Goal: Contribute content

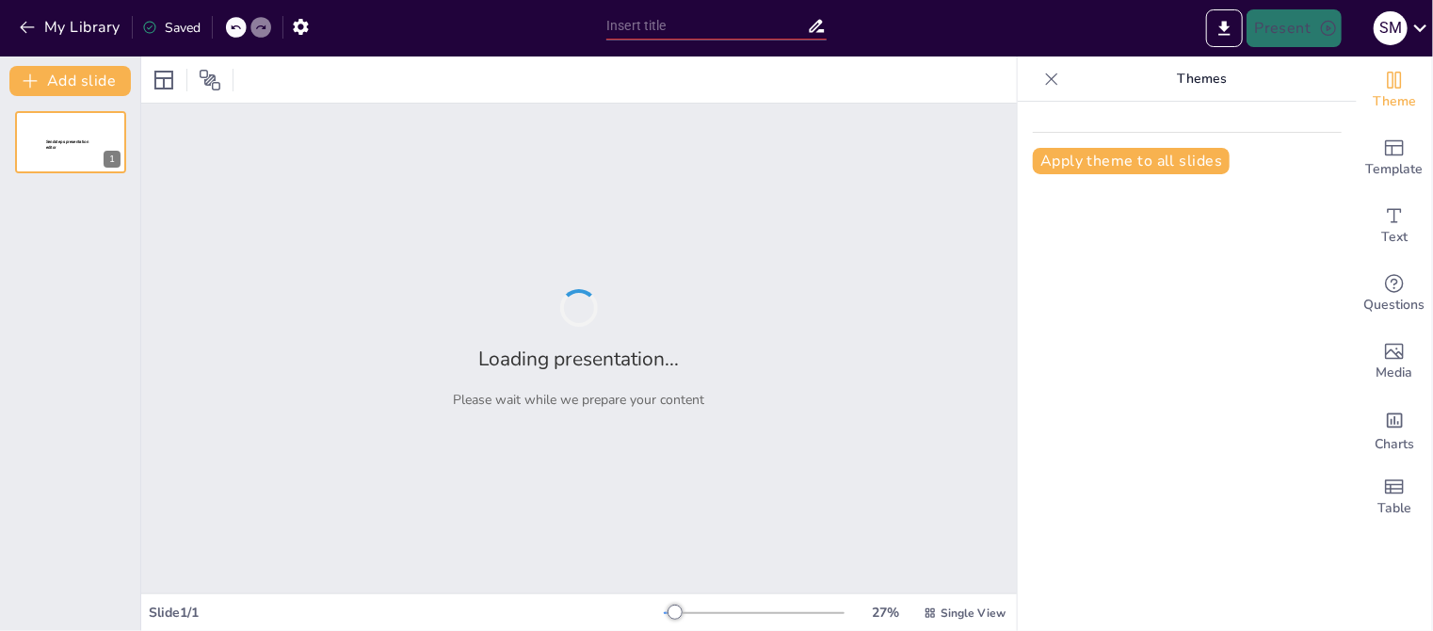
type input "Advanced Fractional Order Controllers for Enhanced Battery Management Systems i…"
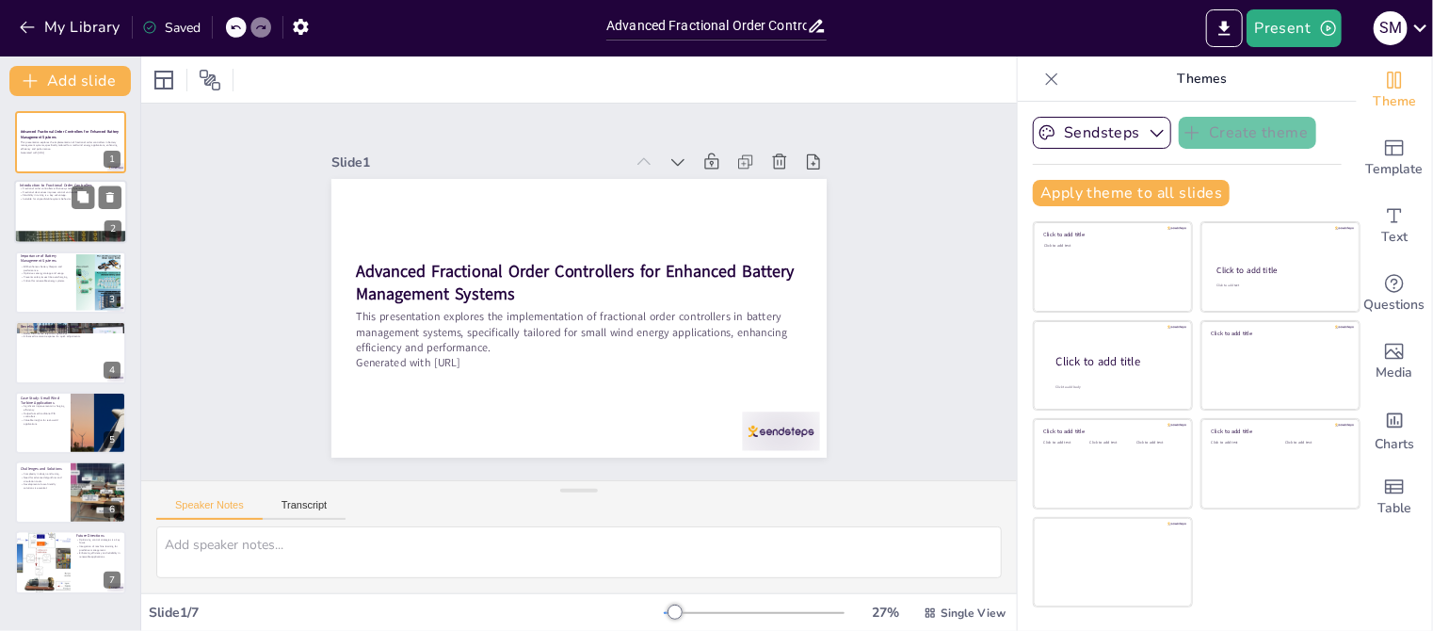
click at [72, 216] on div at bounding box center [70, 213] width 113 height 64
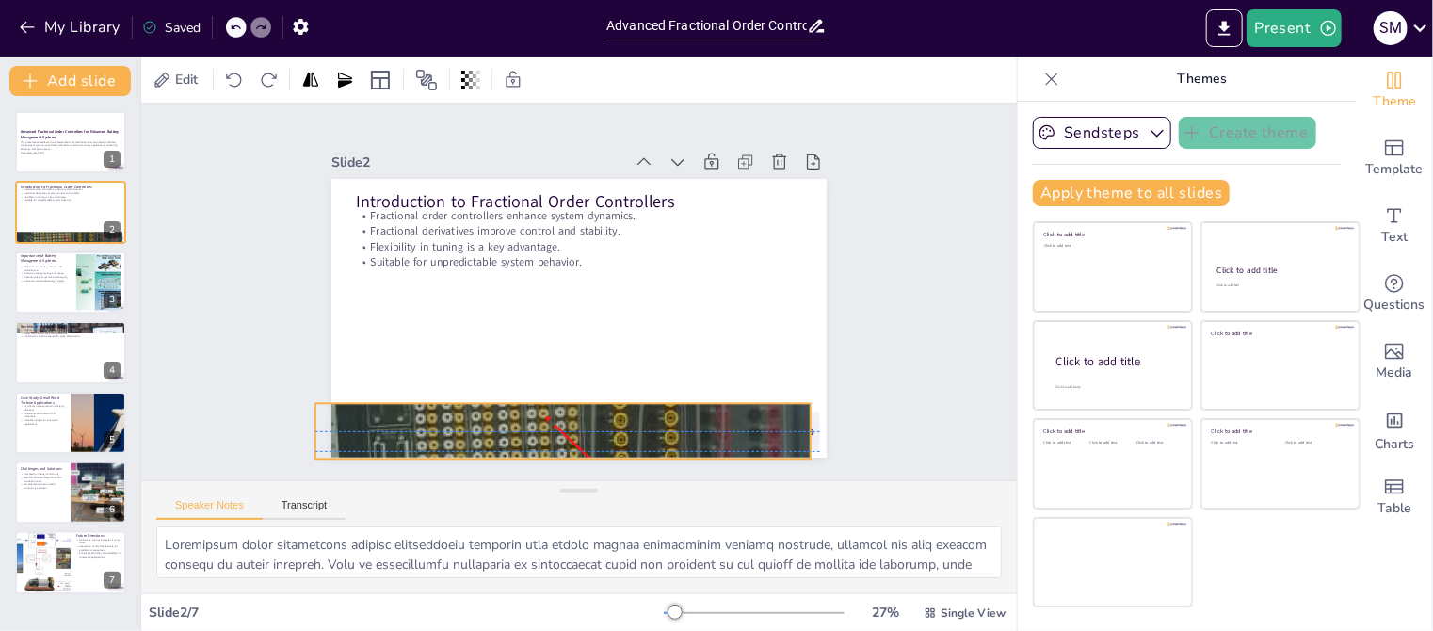
drag, startPoint x: 433, startPoint y: 424, endPoint x: 417, endPoint y: 423, distance: 16.0
click at [417, 423] on div at bounding box center [441, 261] width 1027 height 595
click at [232, 84] on icon at bounding box center [234, 80] width 19 height 19
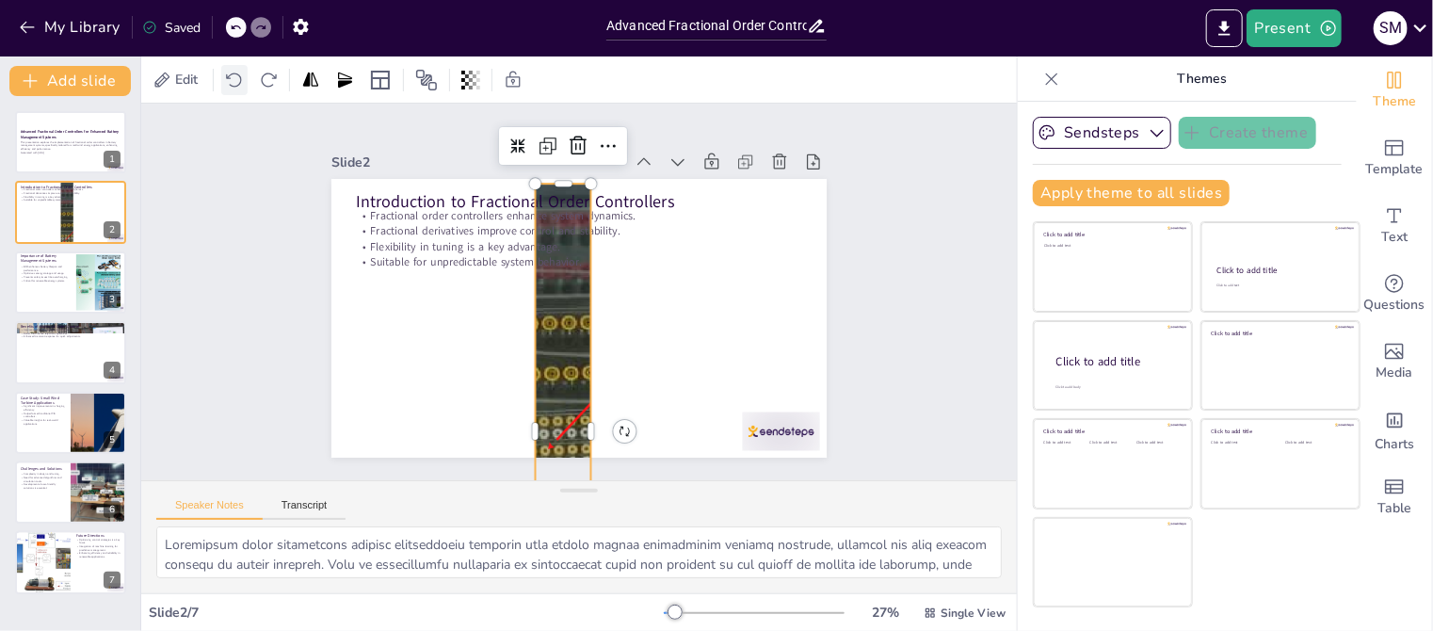
click at [232, 84] on icon at bounding box center [234, 80] width 19 height 19
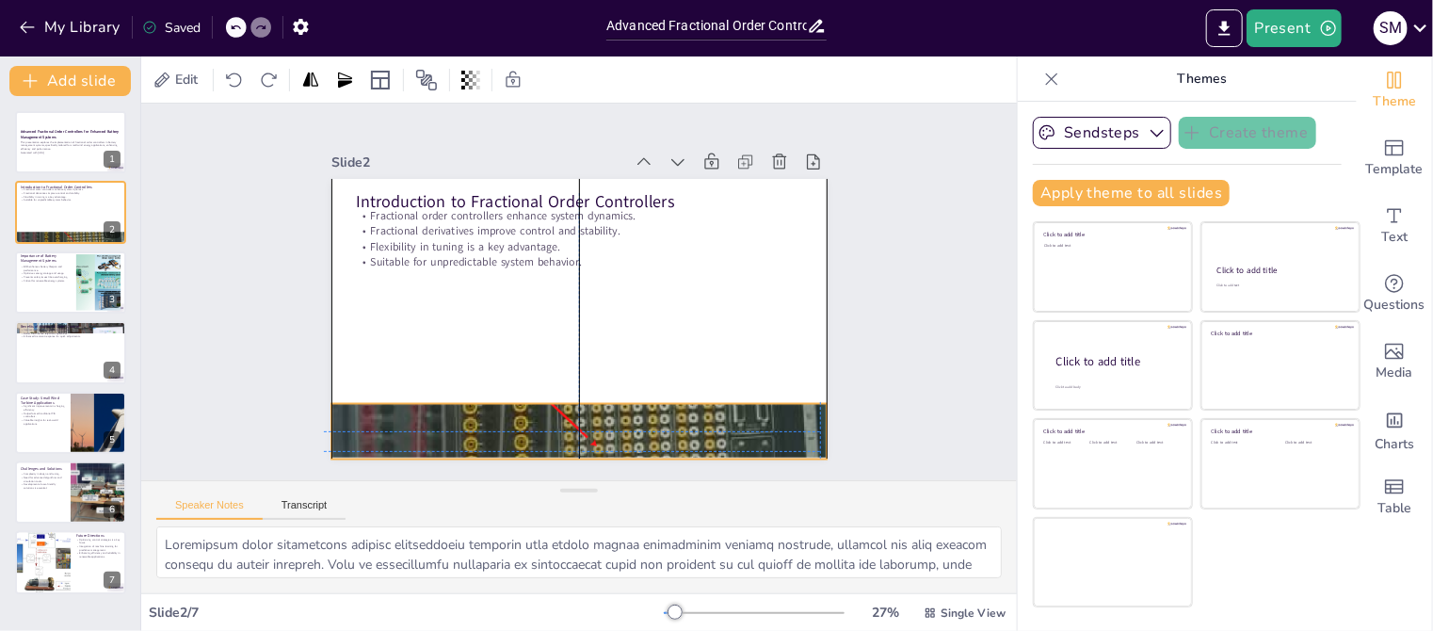
click at [459, 417] on div at bounding box center [621, 423] width 775 height 1085
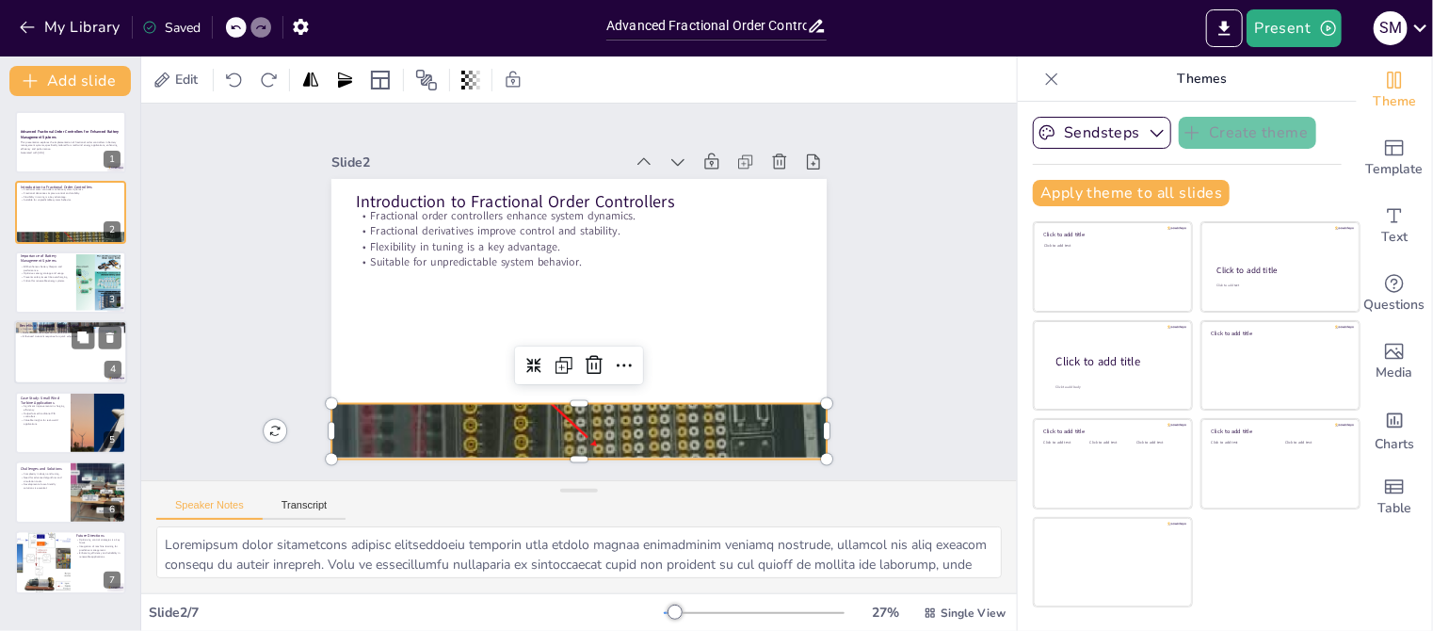
click at [42, 361] on div at bounding box center [70, 352] width 113 height 64
type textarea "The robustness of fractional order controllers means they can maintain performa…"
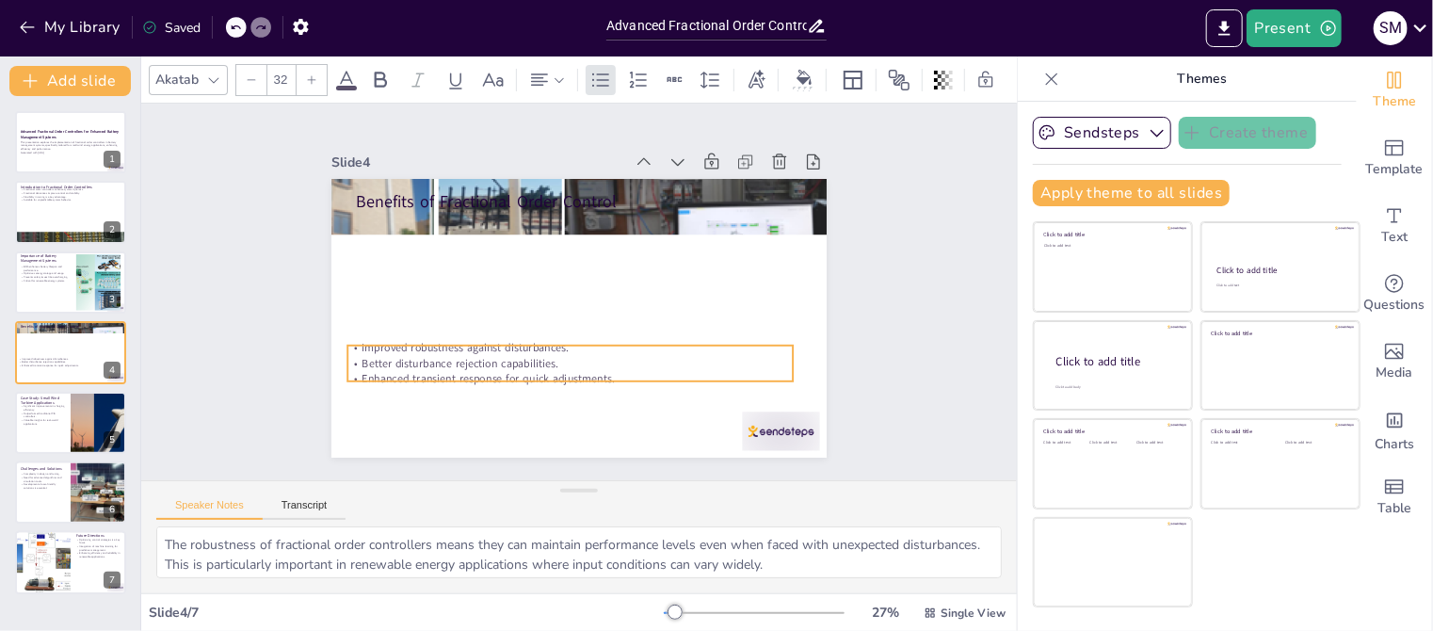
drag, startPoint x: 487, startPoint y: 218, endPoint x: 478, endPoint y: 348, distance: 130.2
click at [478, 348] on p "Better disturbance rejection capabilities." at bounding box center [627, 346] width 310 height 342
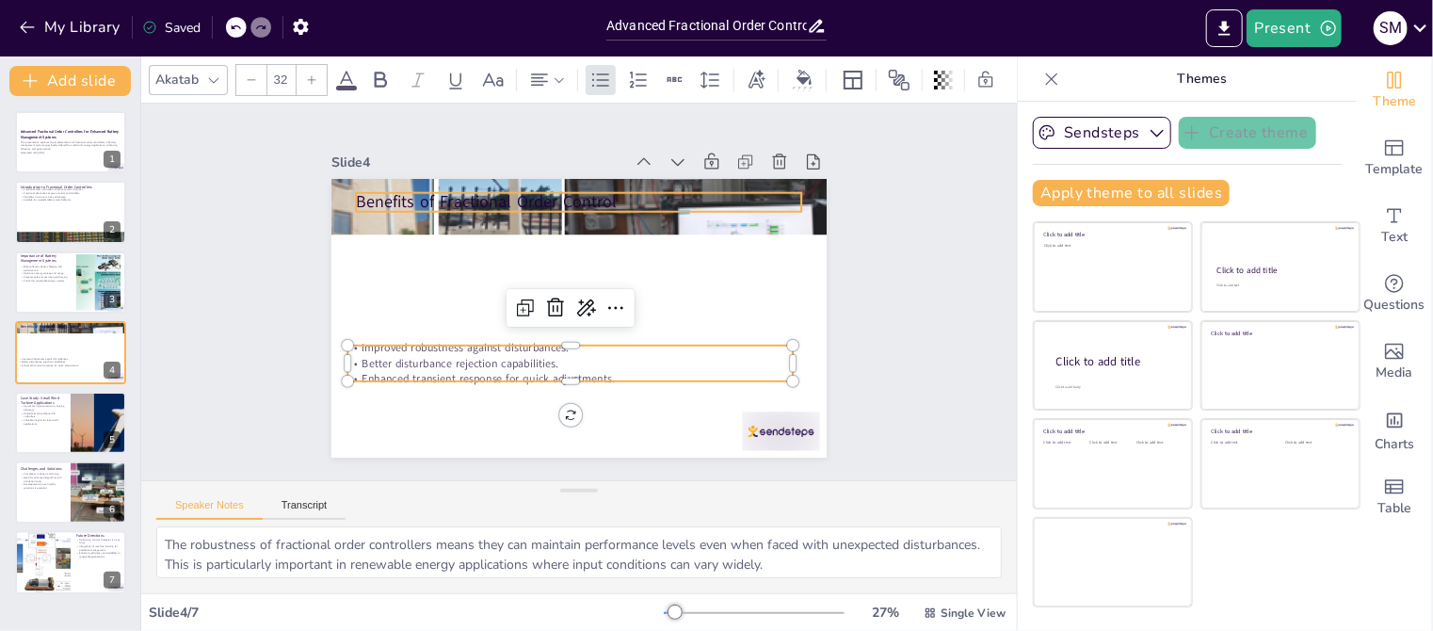
type input "48"
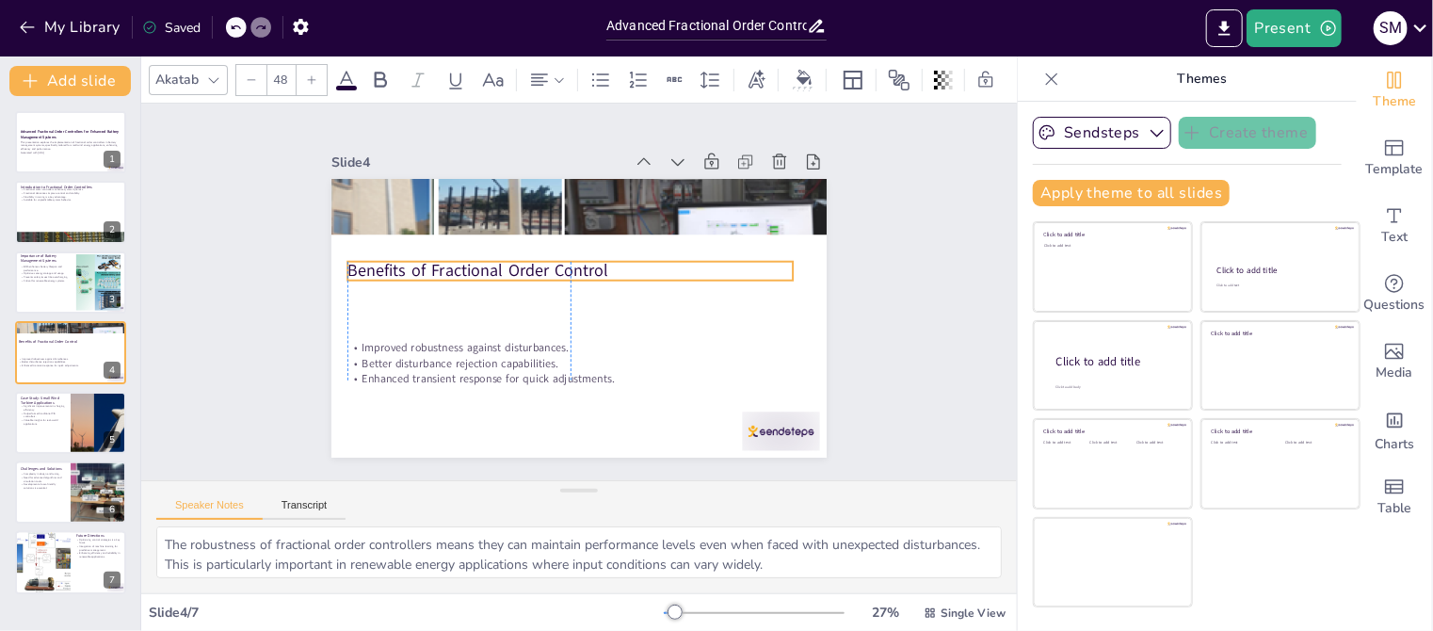
drag, startPoint x: 448, startPoint y: 197, endPoint x: 438, endPoint y: 265, distance: 69.5
click at [522, 265] on p "Benefits of Fractional Order Control" at bounding box center [557, 298] width 70 height 446
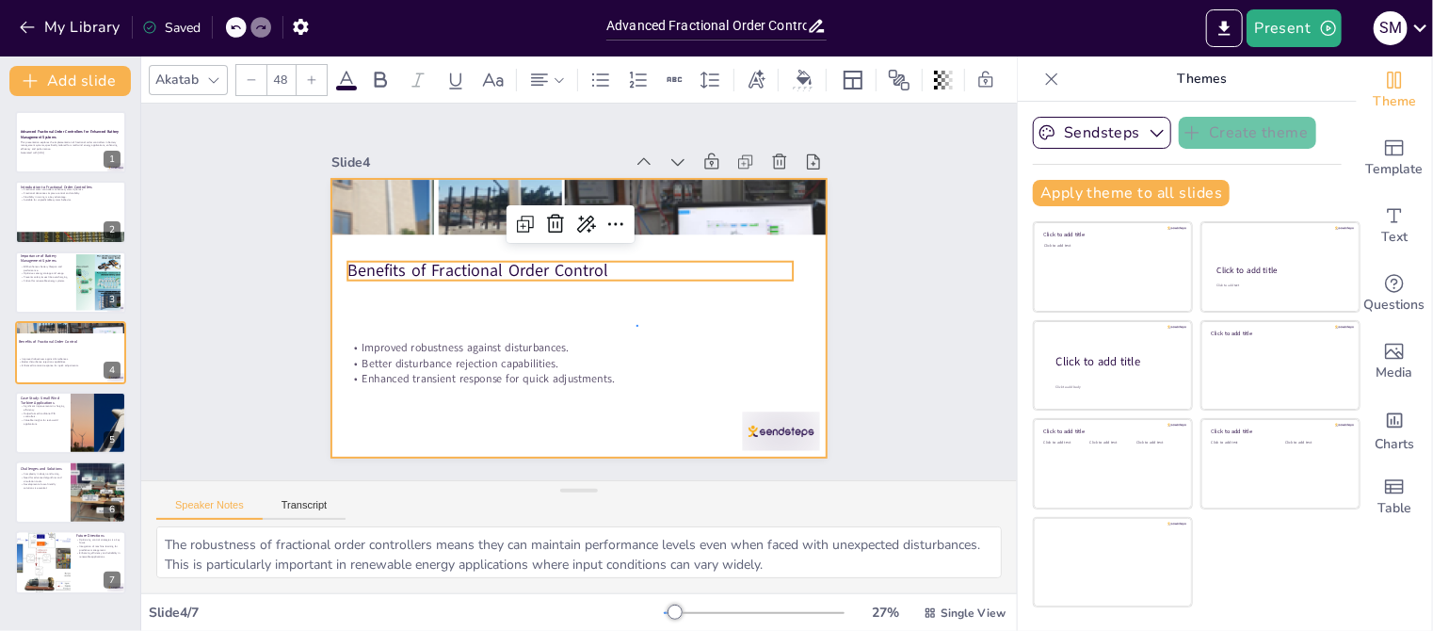
click at [637, 325] on div at bounding box center [554, 300] width 418 height 557
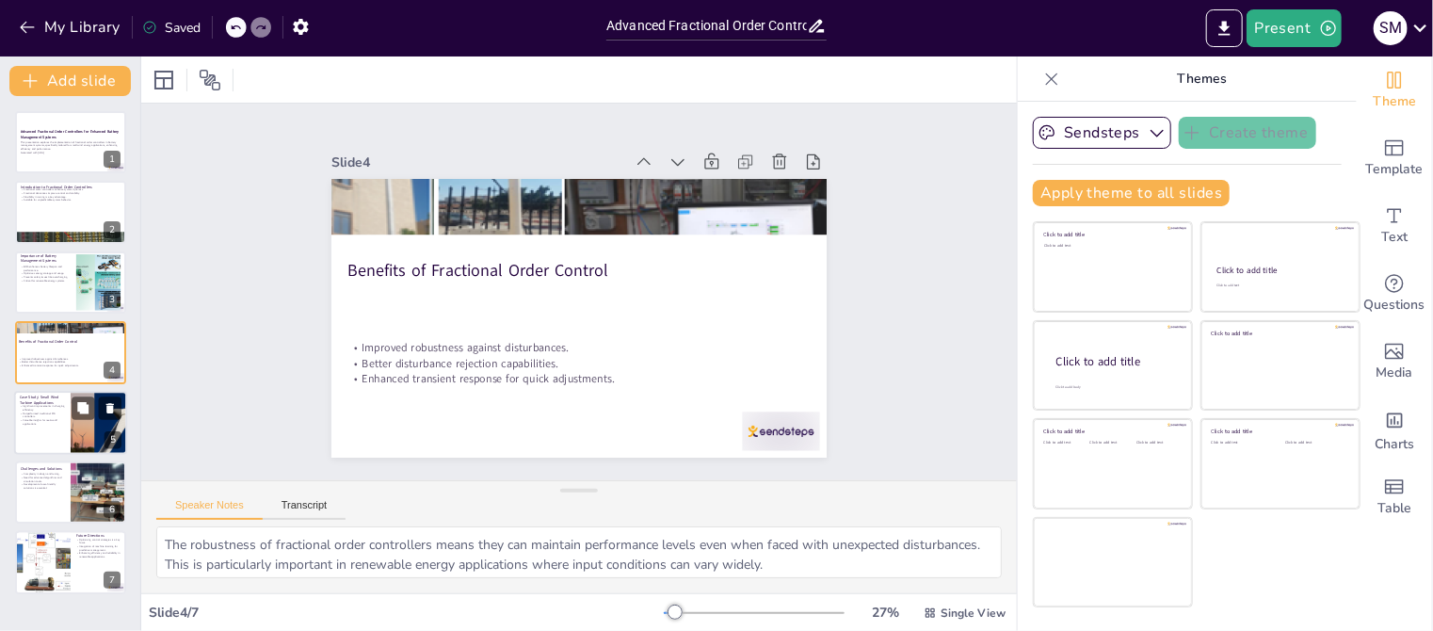
click at [67, 394] on div at bounding box center [70, 423] width 113 height 64
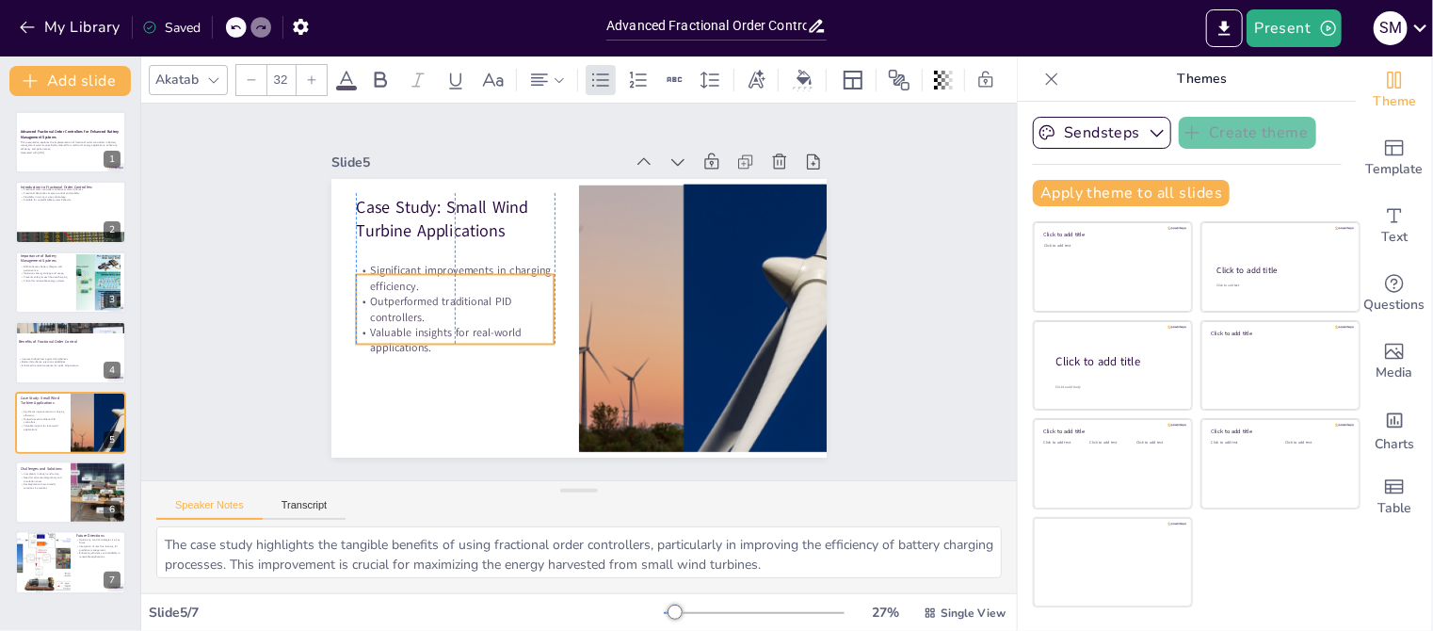
drag, startPoint x: 394, startPoint y: 266, endPoint x: 390, endPoint y: 292, distance: 25.8
click at [535, 316] on p "Outperformed traditional PID controllers." at bounding box center [571, 416] width 72 height 200
click at [50, 476] on p "Need for advanced algorithms and simulation tools." at bounding box center [42, 478] width 45 height 7
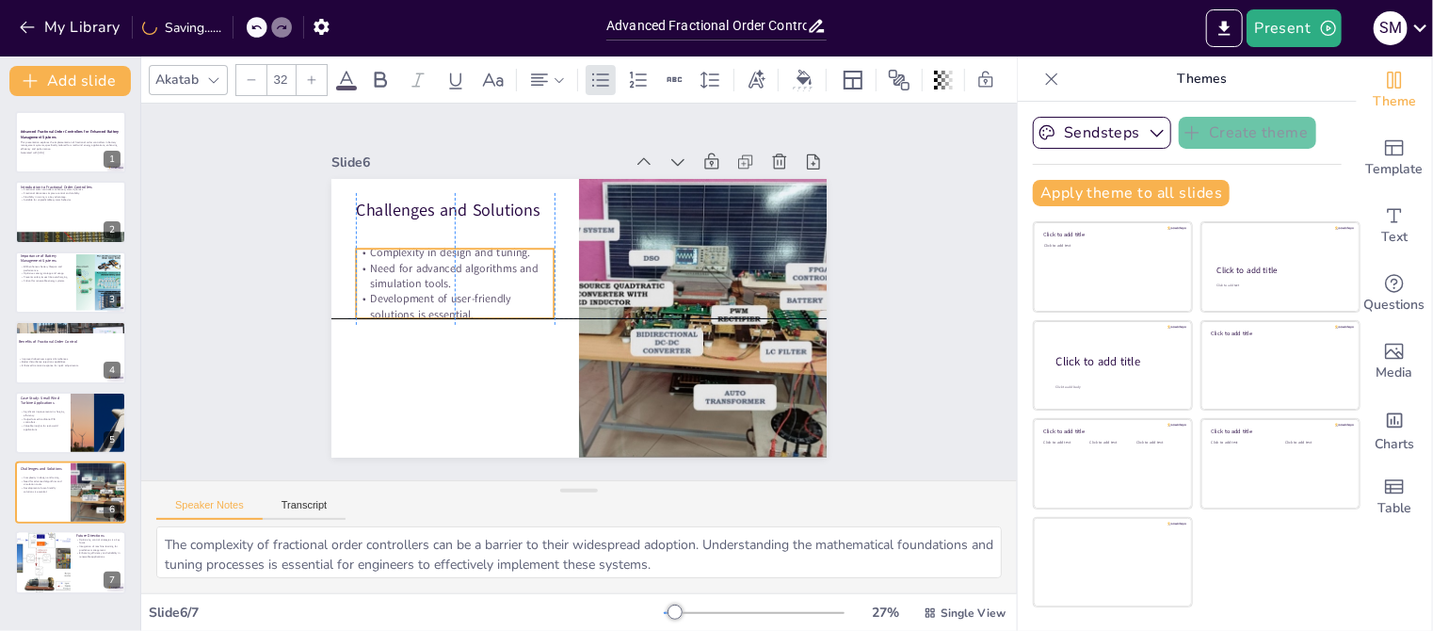
drag, startPoint x: 392, startPoint y: 256, endPoint x: 384, endPoint y: 280, distance: 24.7
click at [581, 307] on p "Need for advanced algorithms and simulation tools." at bounding box center [670, 377] width 179 height 141
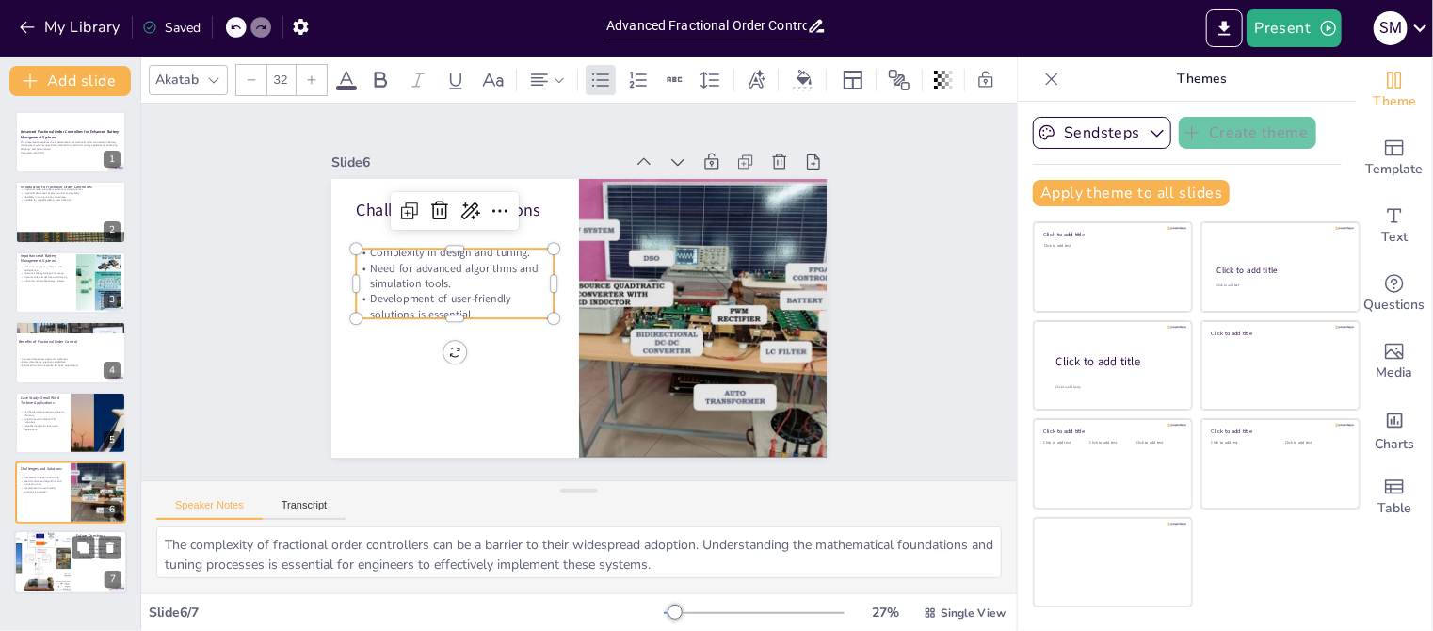
click at [30, 562] on div at bounding box center [43, 563] width 86 height 64
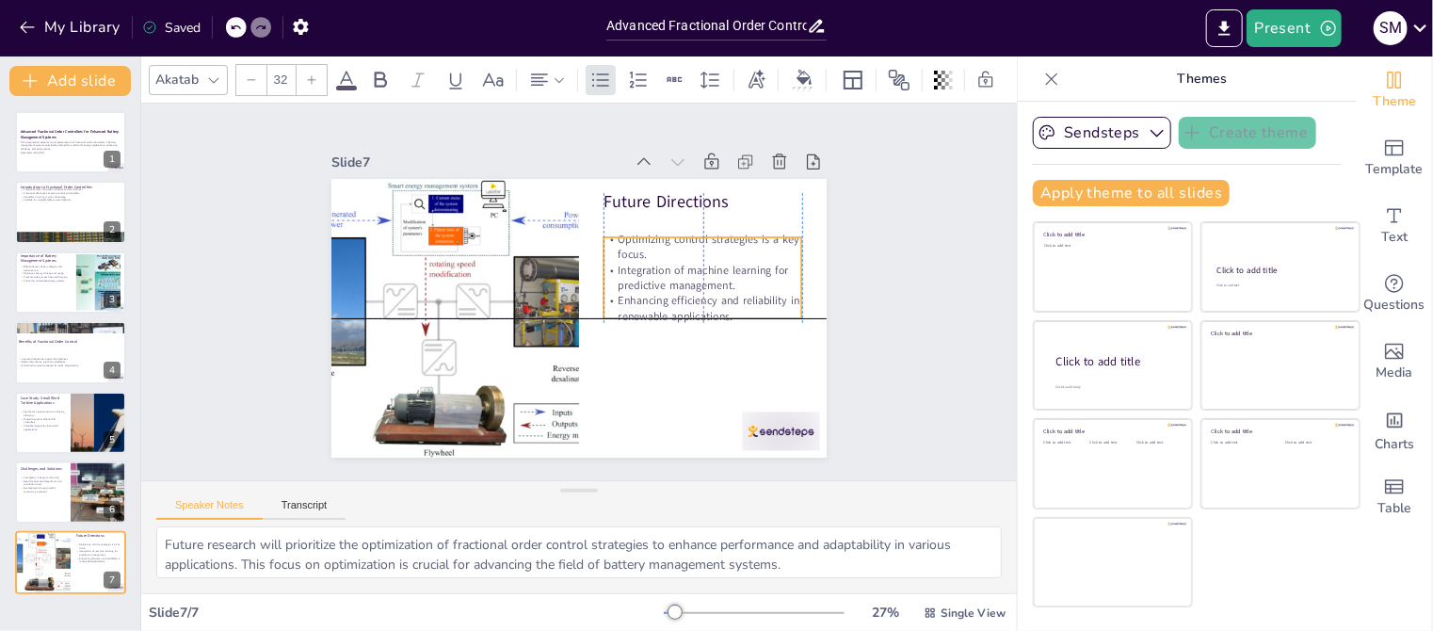
drag, startPoint x: 678, startPoint y: 263, endPoint x: 671, endPoint y: 289, distance: 27.2
click at [671, 286] on div "Optimizing control strategies is a key focus. Integration of machine learning f…" at bounding box center [628, 177] width 179 height 217
click at [63, 299] on div at bounding box center [70, 282] width 113 height 64
type textarea "The primary function of a battery management system is to extend the lifespan o…"
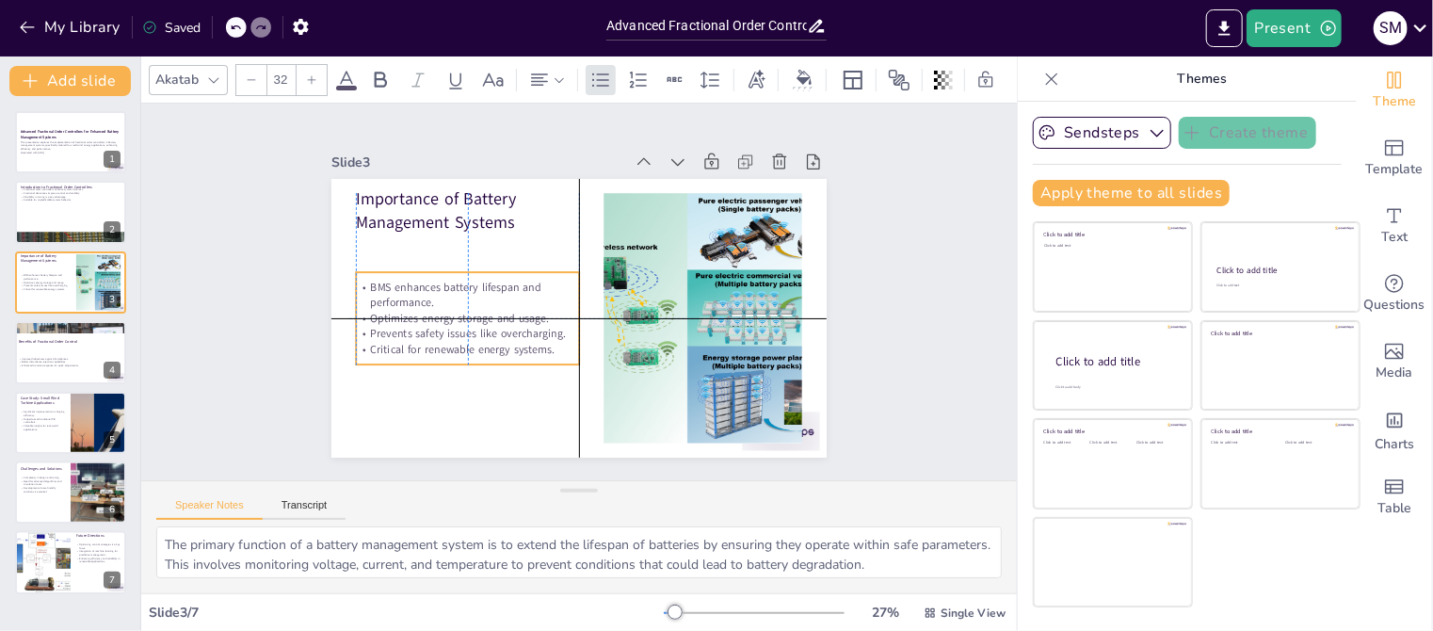
drag, startPoint x: 437, startPoint y: 283, endPoint x: 430, endPoint y: 325, distance: 41.9
click at [606, 325] on p "Prevents safety issues like overcharging." at bounding box center [677, 357] width 143 height 189
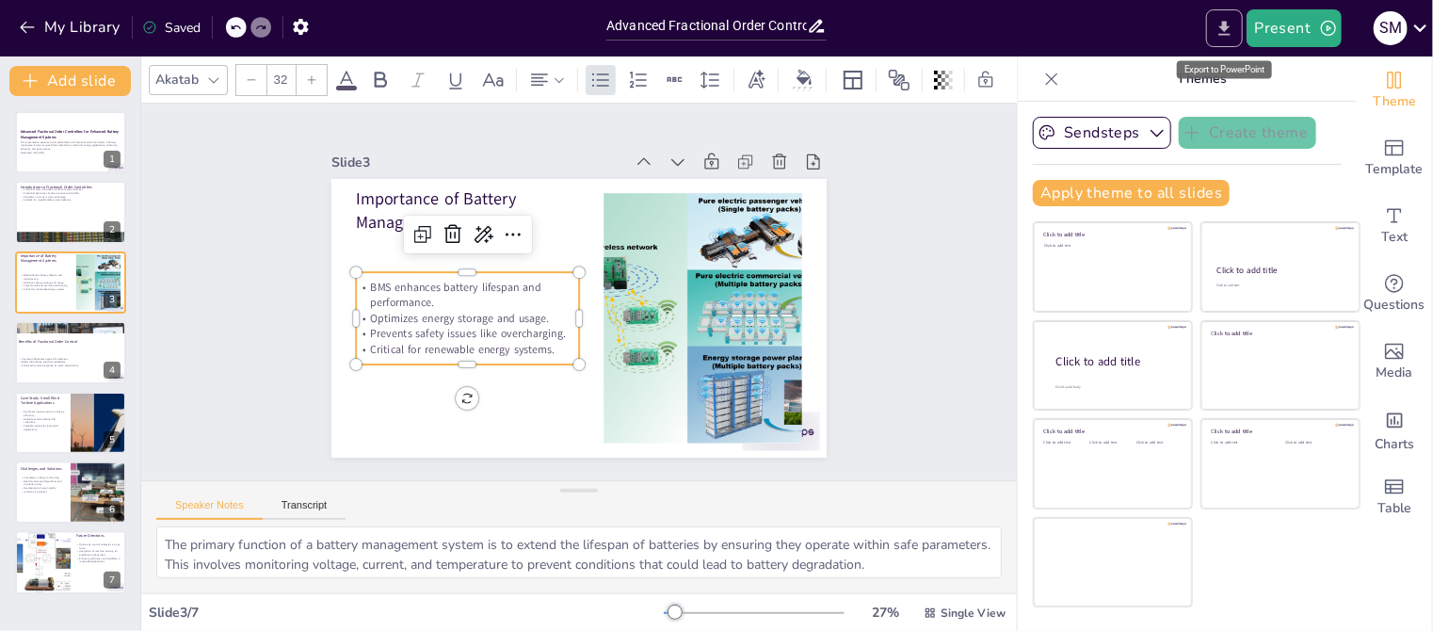
click at [1213, 23] on button "Export to PowerPoint" at bounding box center [1224, 28] width 37 height 38
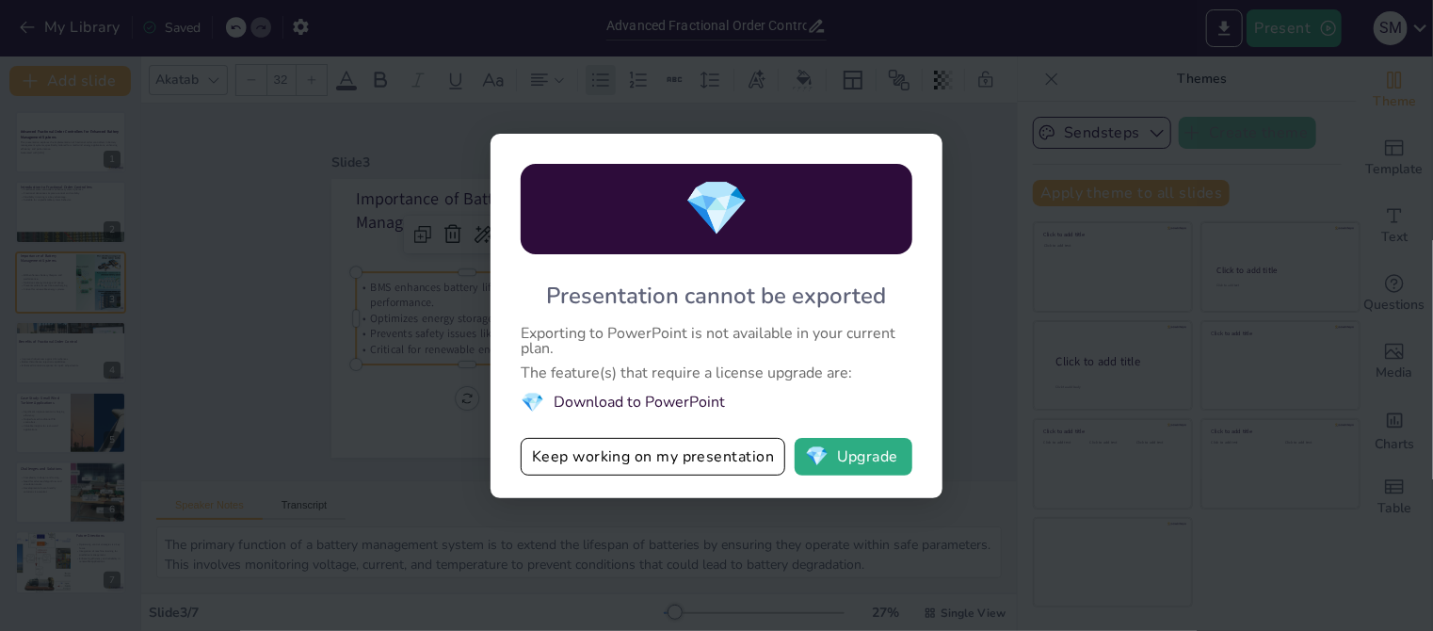
click at [705, 110] on div "💎 Presentation cannot be exported Exporting to PowerPoint is not available in y…" at bounding box center [716, 315] width 1433 height 631
click at [674, 449] on button "Keep working on my presentation" at bounding box center [653, 457] width 265 height 38
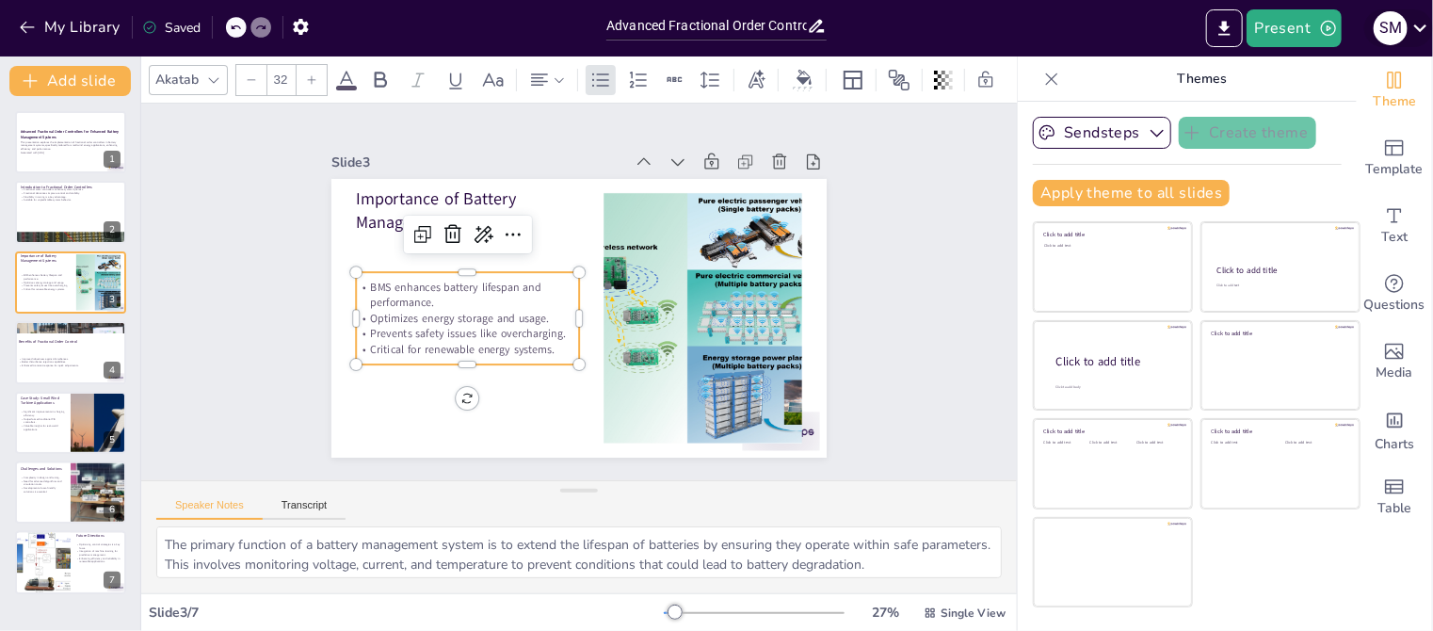
click at [1422, 31] on icon at bounding box center [1419, 27] width 25 height 25
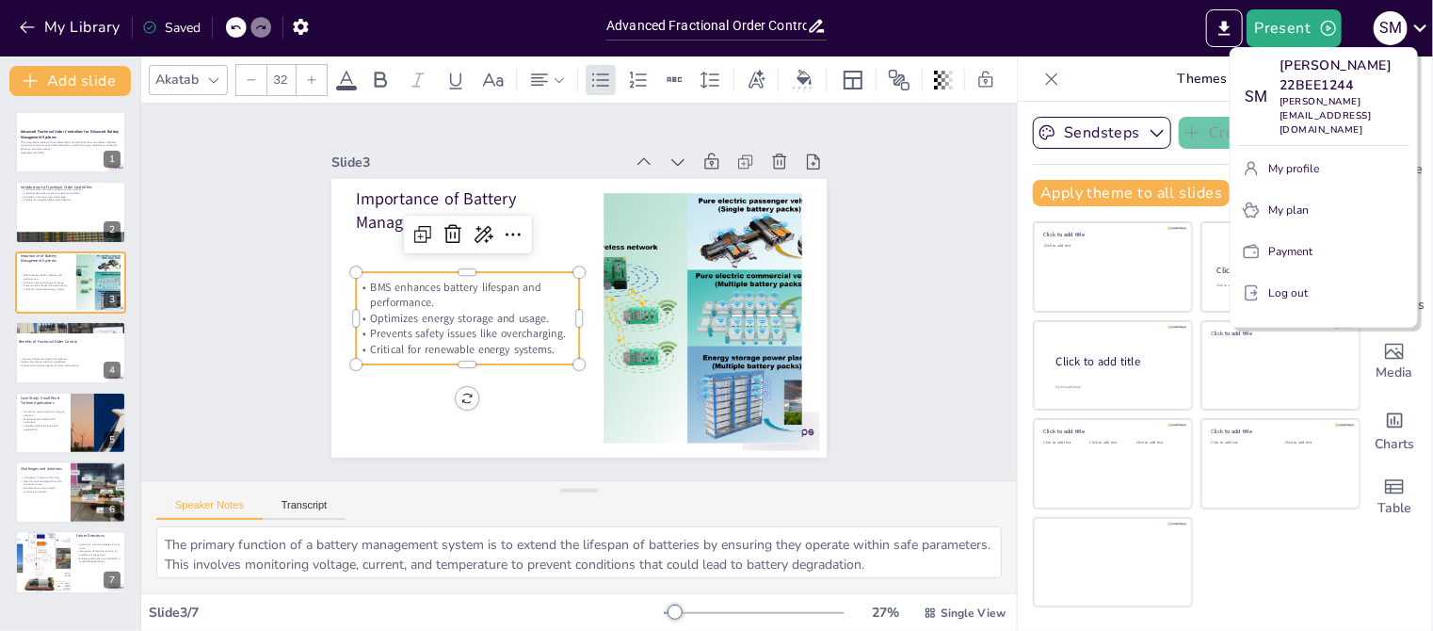
click at [1152, 38] on div at bounding box center [716, 315] width 1433 height 631
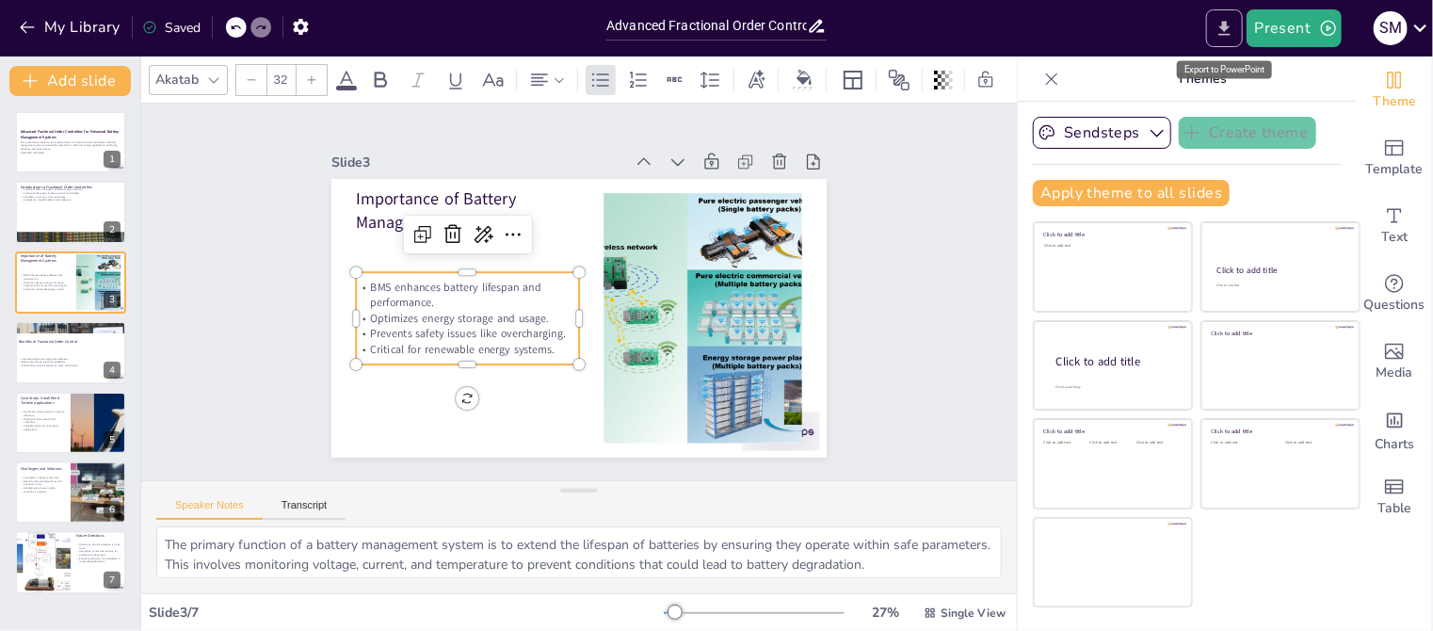
click at [1228, 22] on icon "Export to PowerPoint" at bounding box center [1224, 28] width 11 height 14
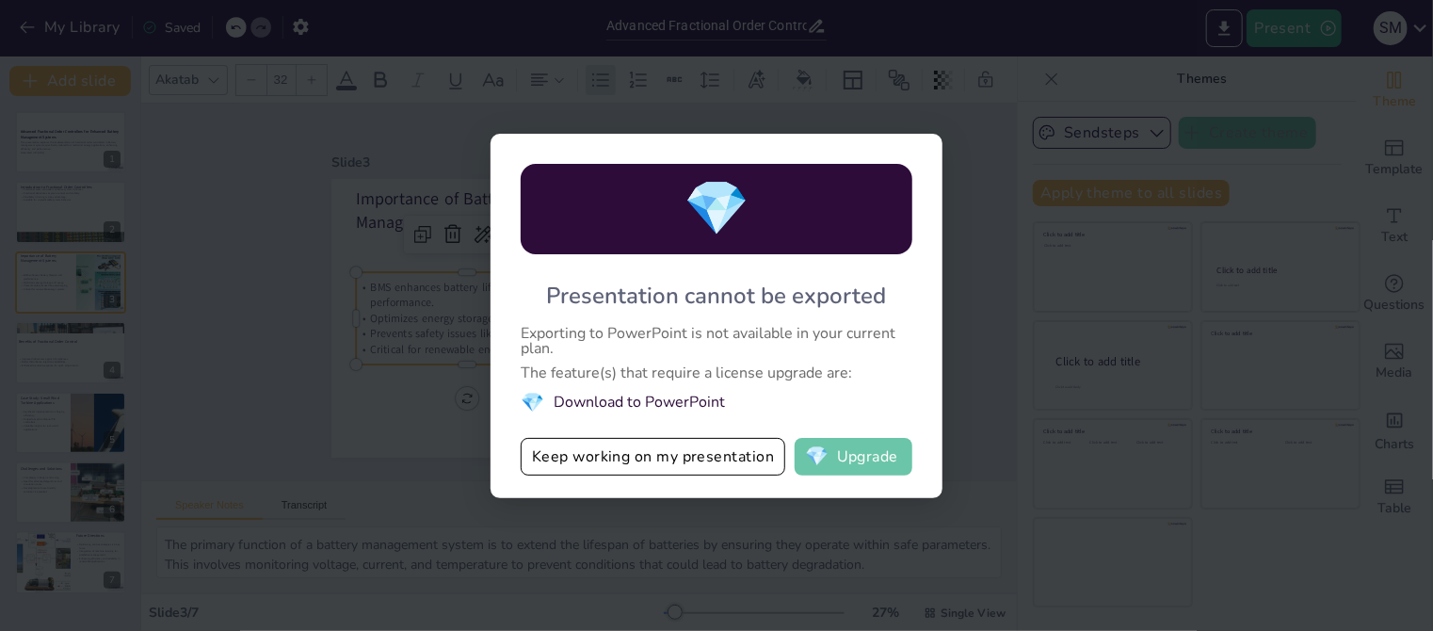
click at [854, 460] on button "💎 Upgrade" at bounding box center [853, 457] width 118 height 38
